Goal: Transaction & Acquisition: Purchase product/service

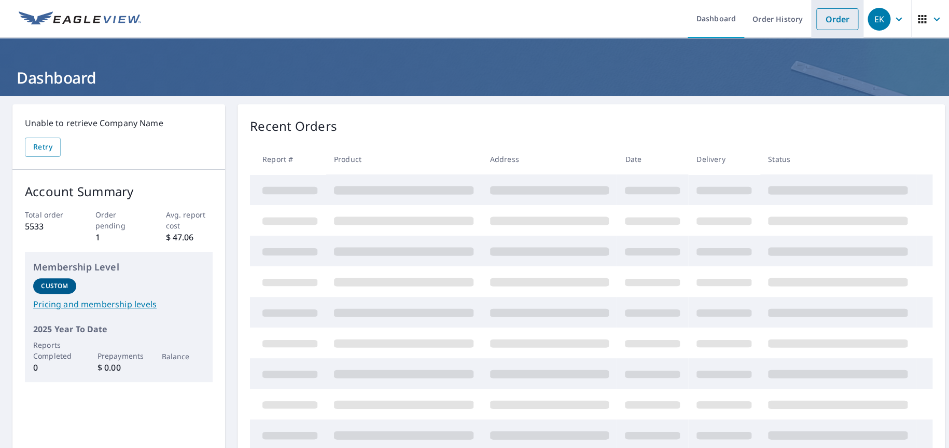
click at [820, 20] on link "Order" at bounding box center [837, 19] width 42 height 22
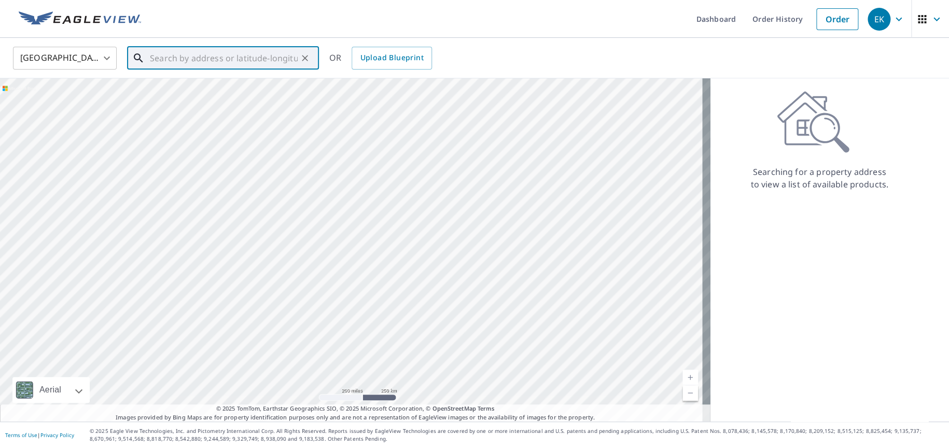
click at [159, 62] on input "text" at bounding box center [224, 58] width 148 height 29
click at [187, 92] on span "7201 Donnell Pl" at bounding box center [229, 88] width 163 height 12
type input "[STREET_ADDRESS]"
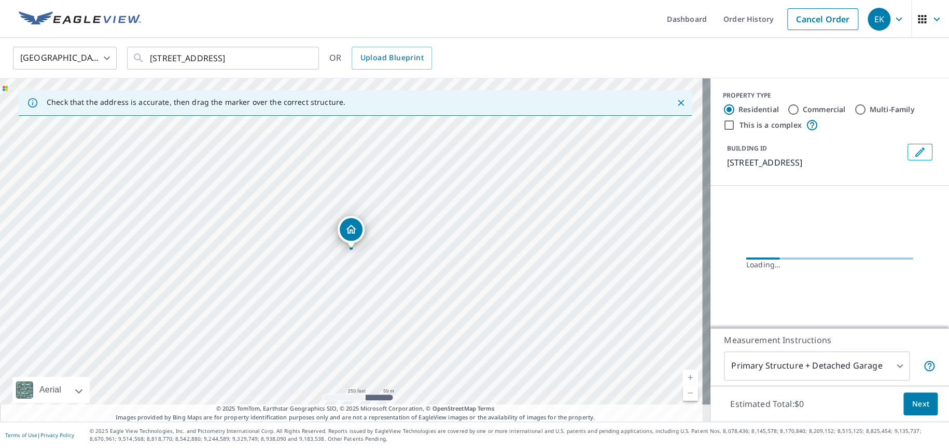
click at [684, 373] on link "Current Level 17, Zoom In" at bounding box center [691, 377] width 16 height 16
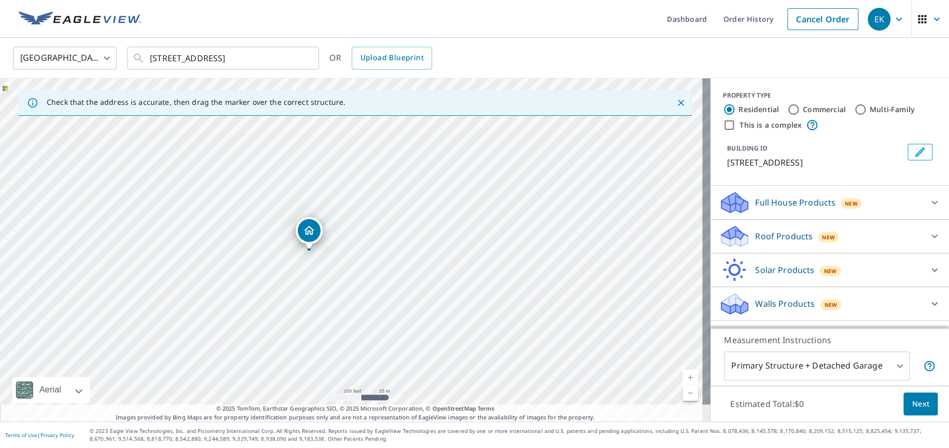
drag, startPoint x: 618, startPoint y: 306, endPoint x: 576, endPoint y: 306, distance: 42.0
click at [576, 306] on div "[STREET_ADDRESS]" at bounding box center [355, 249] width 711 height 343
click at [683, 373] on link "Current Level 18, Zoom In" at bounding box center [691, 377] width 16 height 16
drag, startPoint x: 266, startPoint y: 236, endPoint x: 253, endPoint y: 254, distance: 21.9
click at [787, 108] on input "Commercial" at bounding box center [793, 109] width 12 height 12
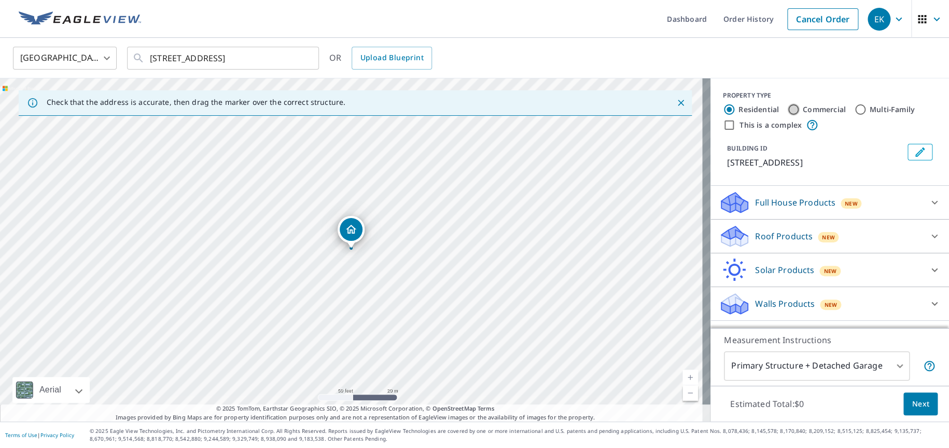
radio input "true"
type input "4"
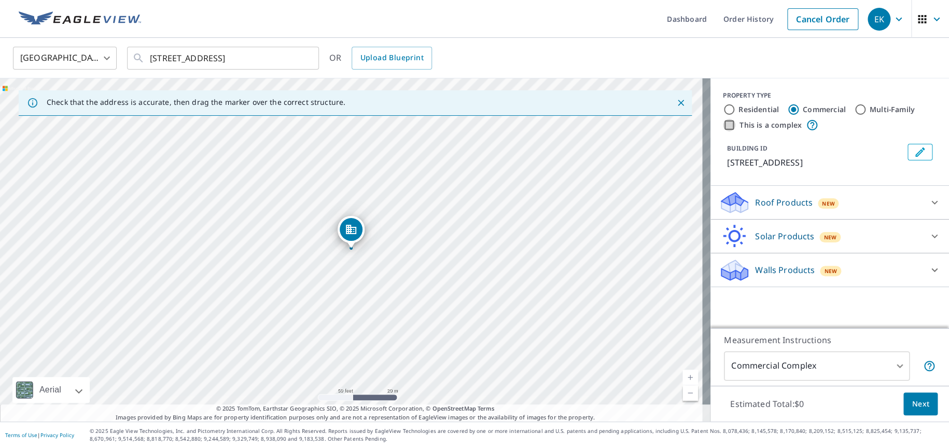
click at [723, 123] on input "This is a complex" at bounding box center [729, 125] width 12 height 12
checkbox input "true"
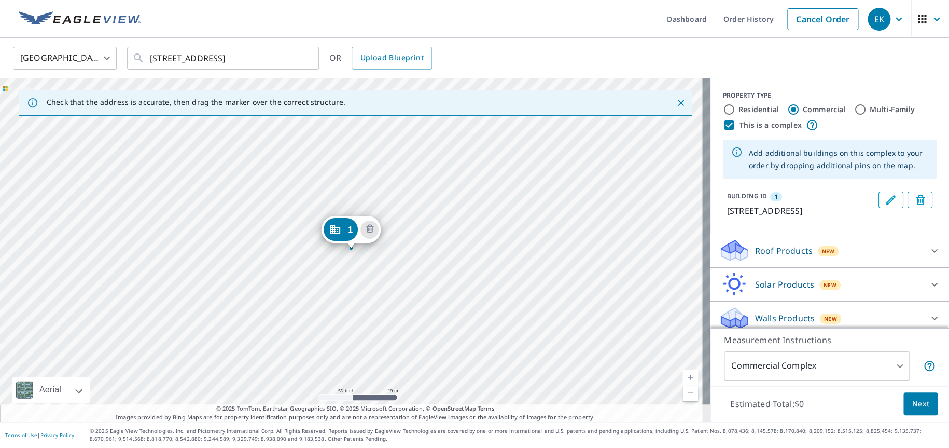
click at [676, 100] on icon "Close" at bounding box center [681, 103] width 10 height 10
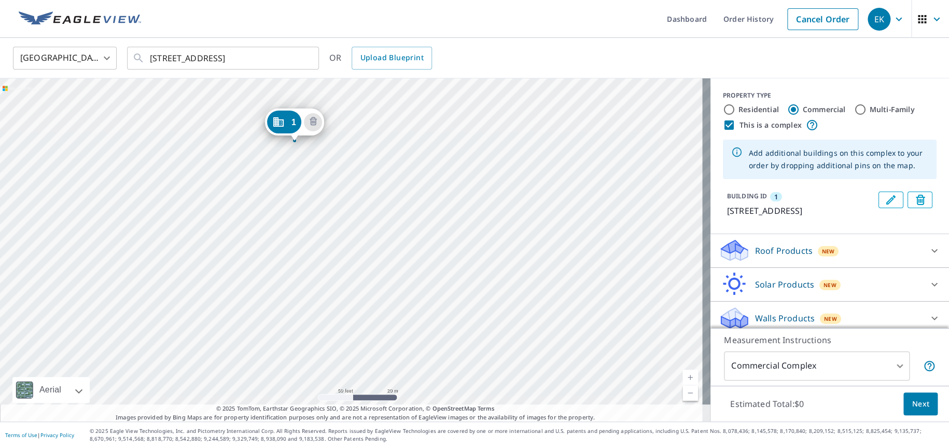
drag, startPoint x: 504, startPoint y: 230, endPoint x: 473, endPoint y: 76, distance: 156.8
click at [473, 76] on div "[GEOGRAPHIC_DATA] [GEOGRAPHIC_DATA] ​ [STREET_ADDRESS] ​ OR Upload Blueprint 1 …" at bounding box center [474, 229] width 949 height 383
click at [413, 156] on div "1 [STREET_ADDRESS]" at bounding box center [355, 249] width 711 height 343
drag, startPoint x: 329, startPoint y: 255, endPoint x: 338, endPoint y: 245, distance: 13.6
click at [338, 245] on div "1 [STREET_ADDRESS]" at bounding box center [355, 249] width 711 height 343
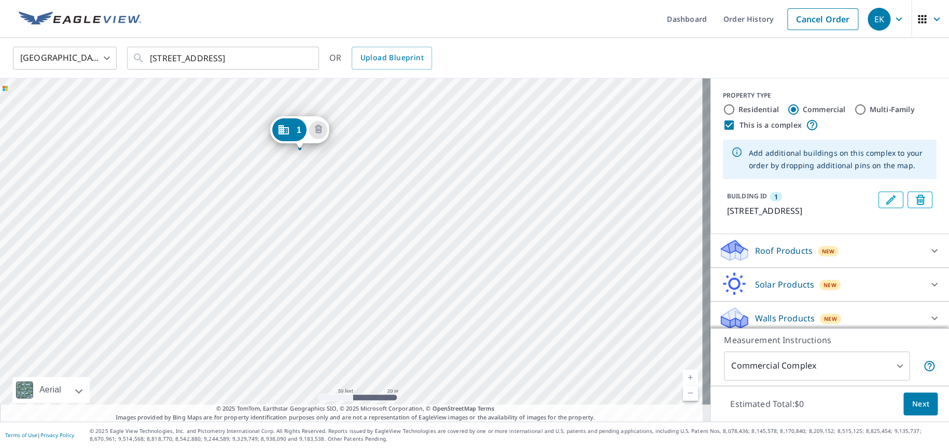
click at [205, 300] on div "1 [STREET_ADDRESS]" at bounding box center [355, 249] width 711 height 343
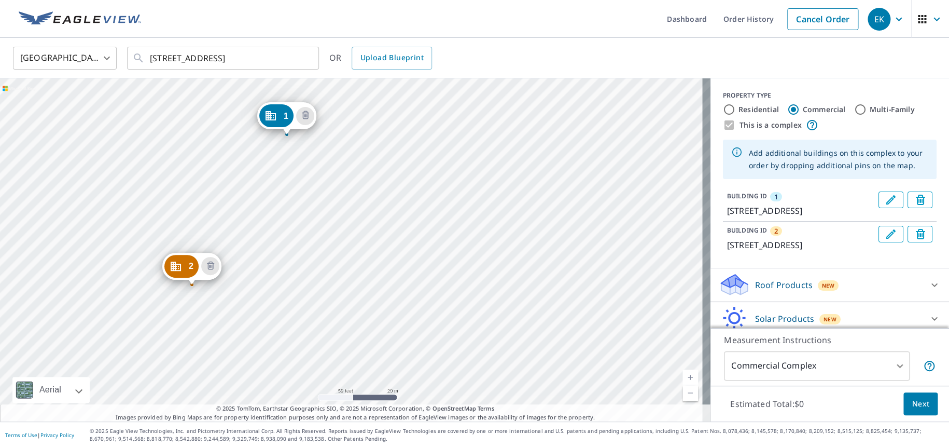
drag, startPoint x: 427, startPoint y: 289, endPoint x: 363, endPoint y: 176, distance: 130.5
click at [363, 176] on div "2 [STREET_ADDRESS] [STREET_ADDRESS]" at bounding box center [355, 249] width 711 height 343
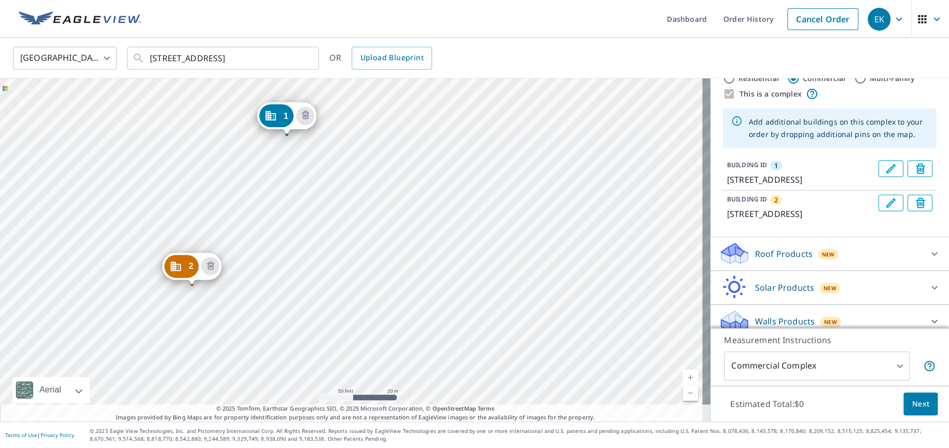
scroll to position [65, 0]
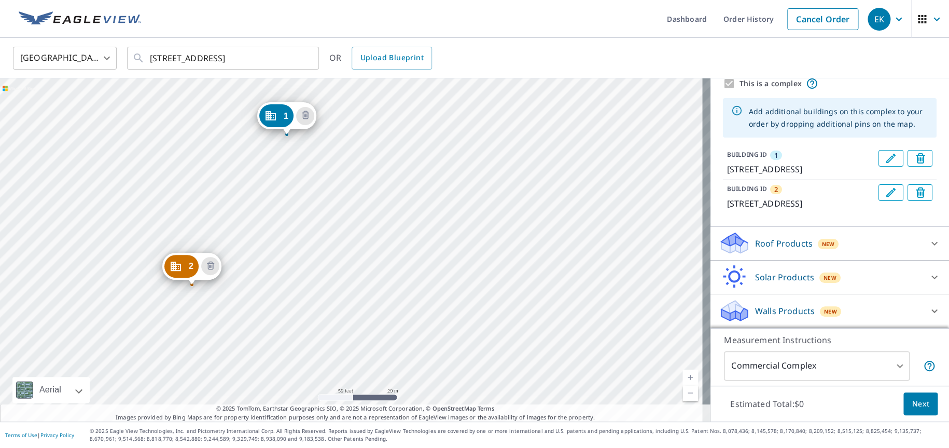
click at [724, 245] on icon at bounding box center [735, 239] width 26 height 13
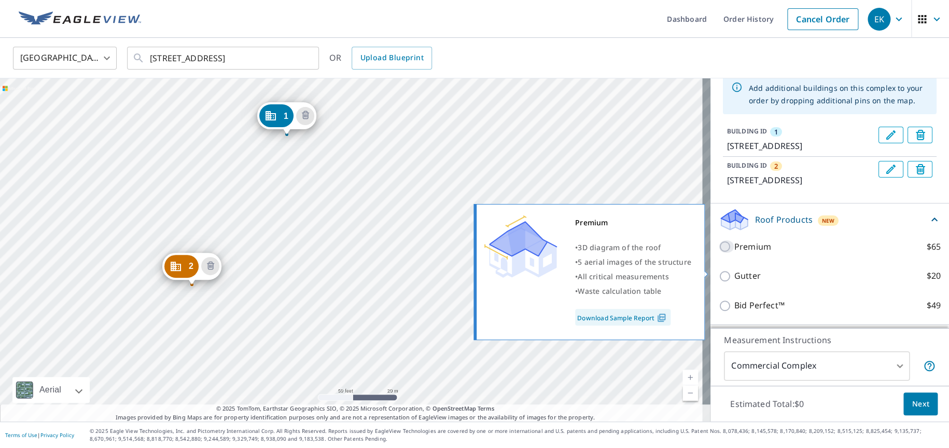
click at [719, 253] on input "Premium $65" at bounding box center [727, 246] width 16 height 12
checkbox input "true"
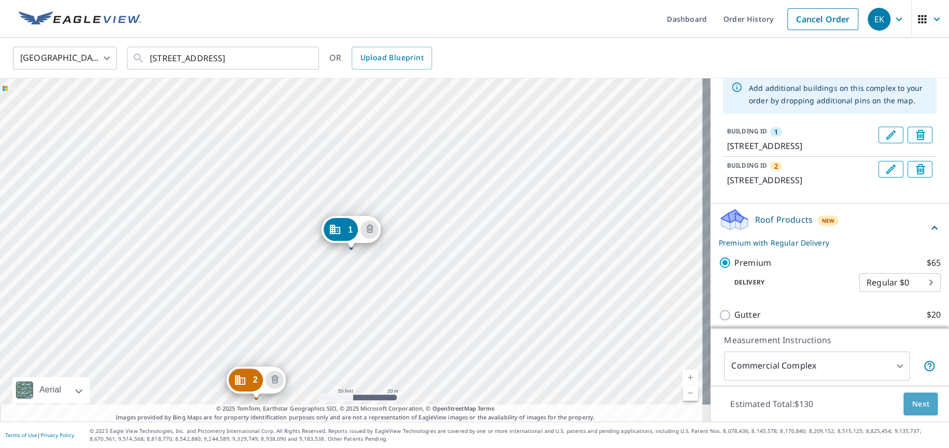
click at [913, 405] on span "Next" at bounding box center [921, 403] width 18 height 13
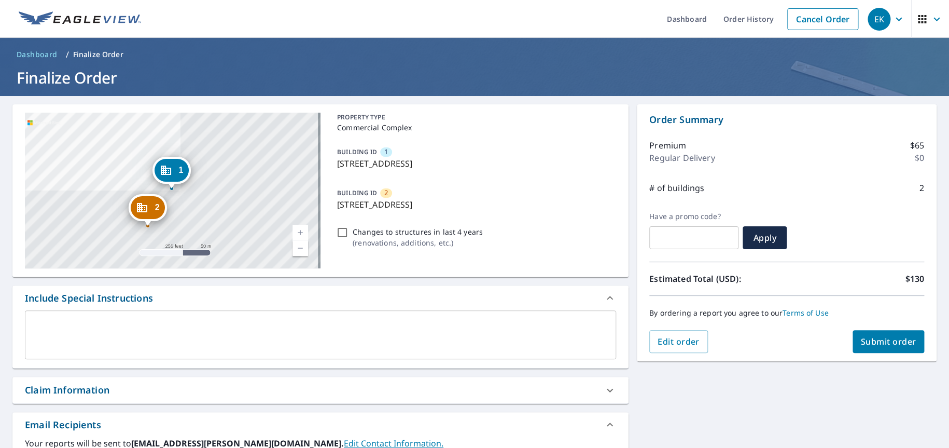
scroll to position [156, 0]
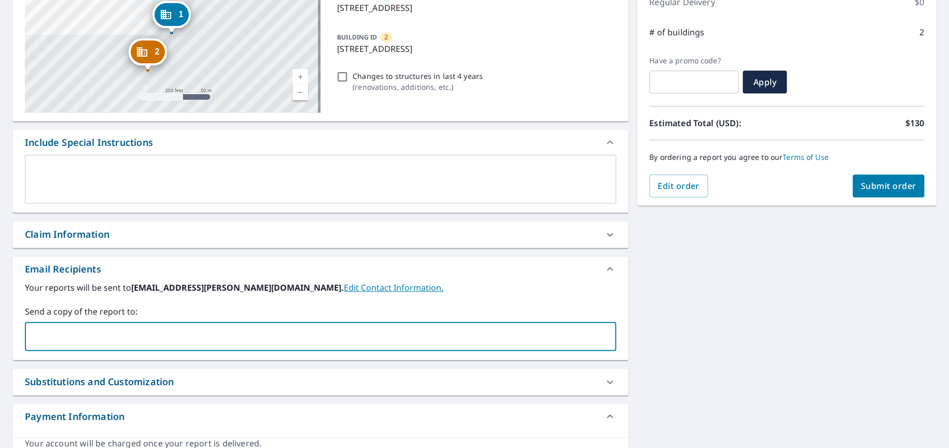
click at [63, 333] on input "text" at bounding box center [313, 336] width 566 height 20
type input "[EMAIL_ADDRESS][DOMAIN_NAME]"
click at [861, 183] on span "Submit order" at bounding box center [889, 185] width 56 height 11
checkbox input "true"
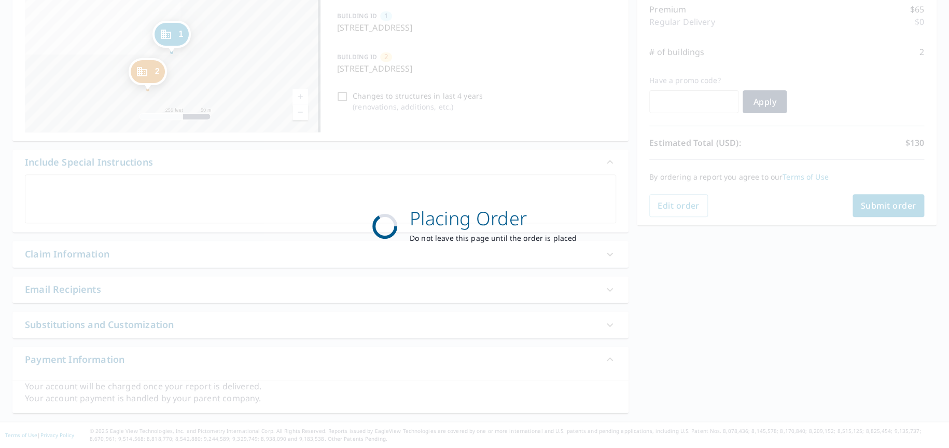
scroll to position [135, 0]
